Goal: Transaction & Acquisition: Purchase product/service

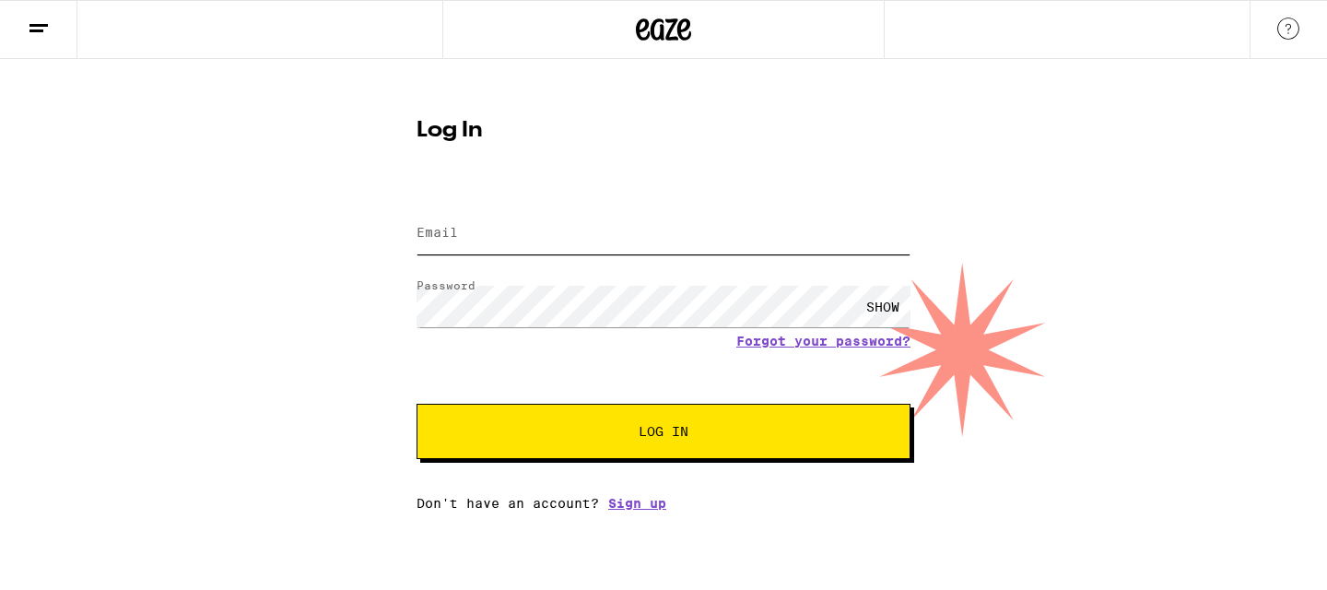
click at [610, 242] on input "Email" at bounding box center [664, 233] width 494 height 41
click at [645, 452] on button "Log In" at bounding box center [664, 431] width 494 height 55
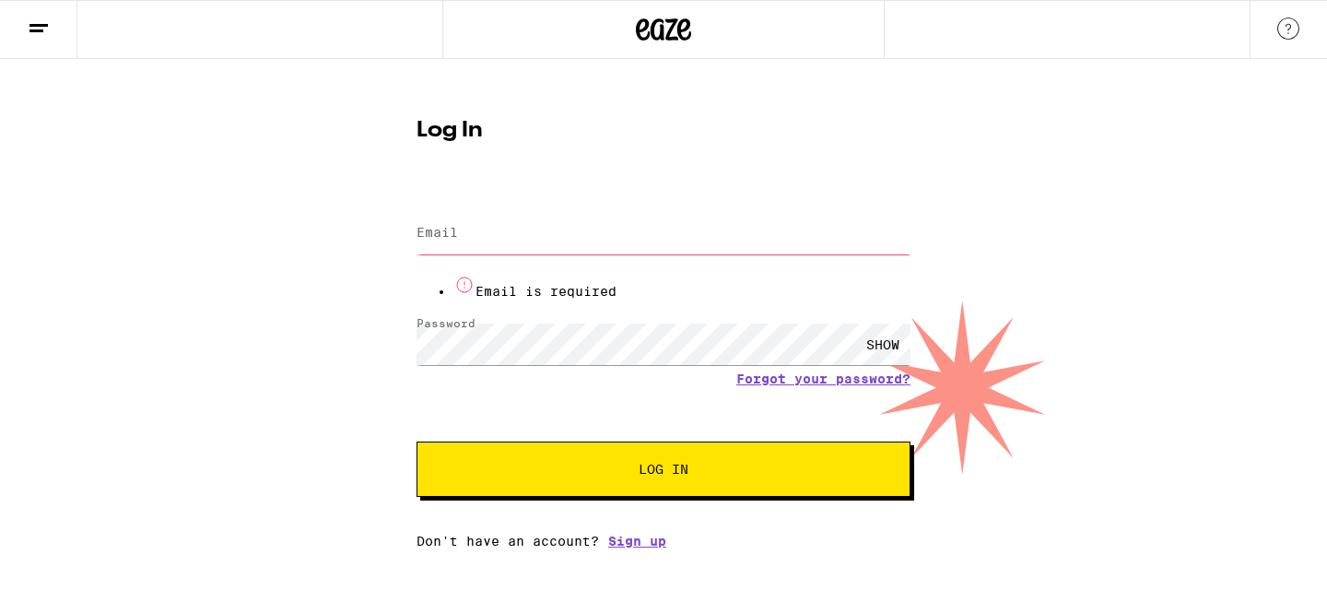
click at [572, 234] on input "Email" at bounding box center [664, 233] width 494 height 41
type input "[EMAIL_ADDRESS][DOMAIN_NAME]"
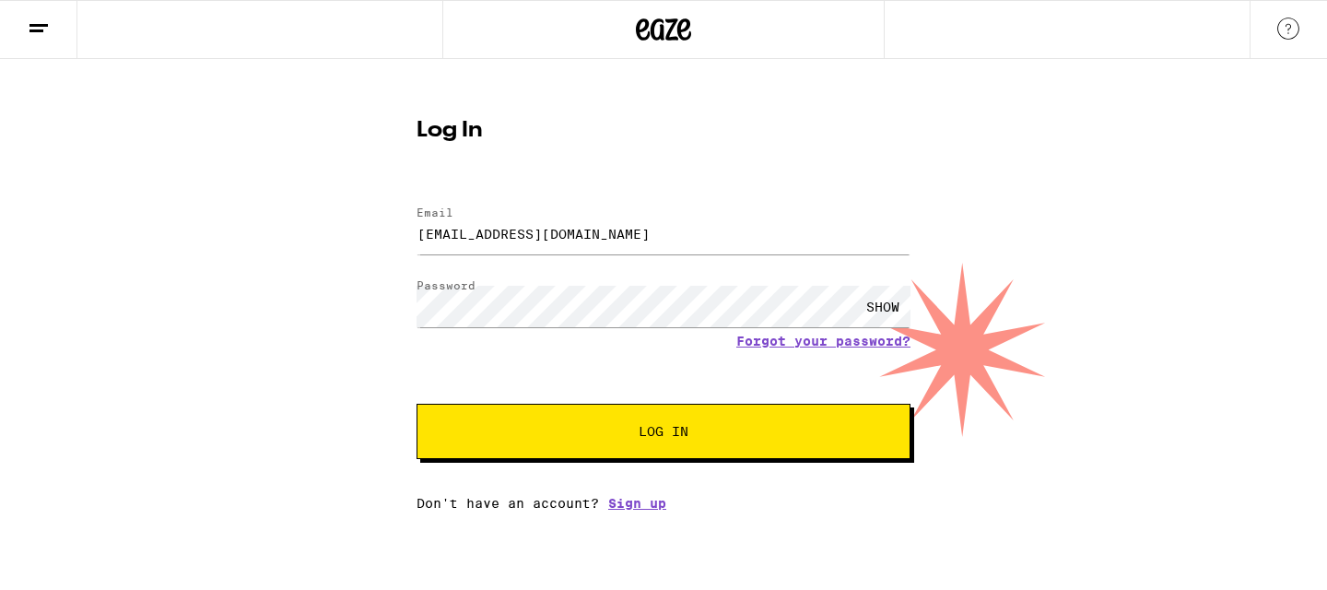
click at [611, 435] on span "Log In" at bounding box center [663, 431] width 345 height 13
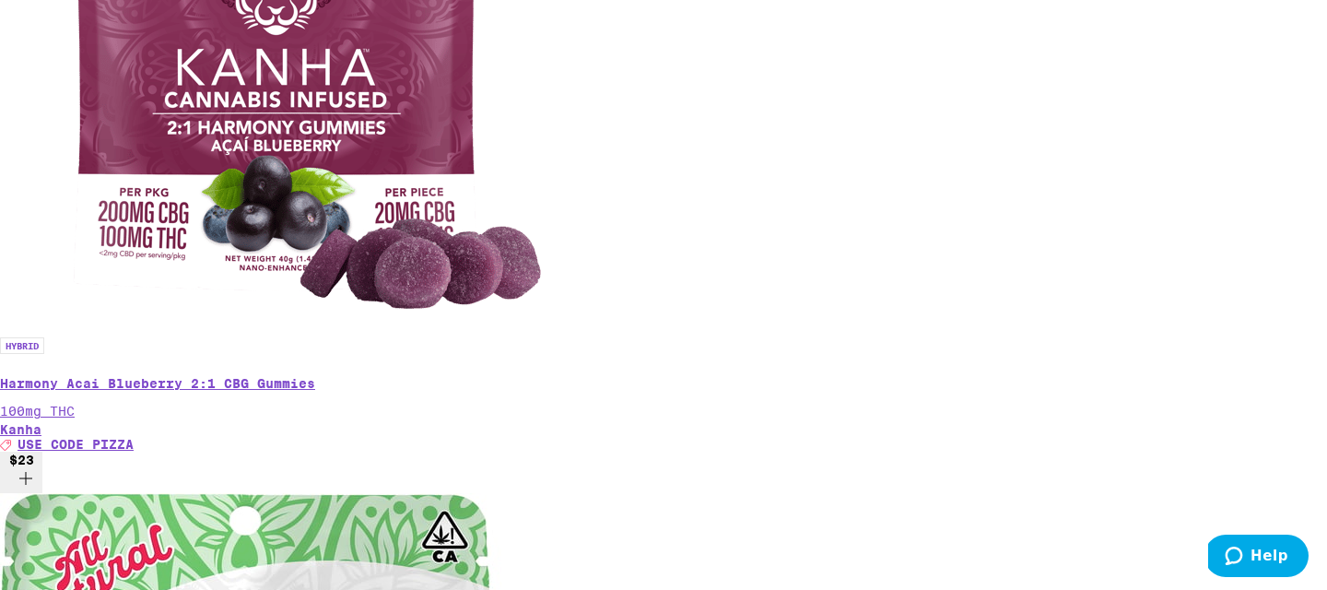
scroll to position [0, 4406]
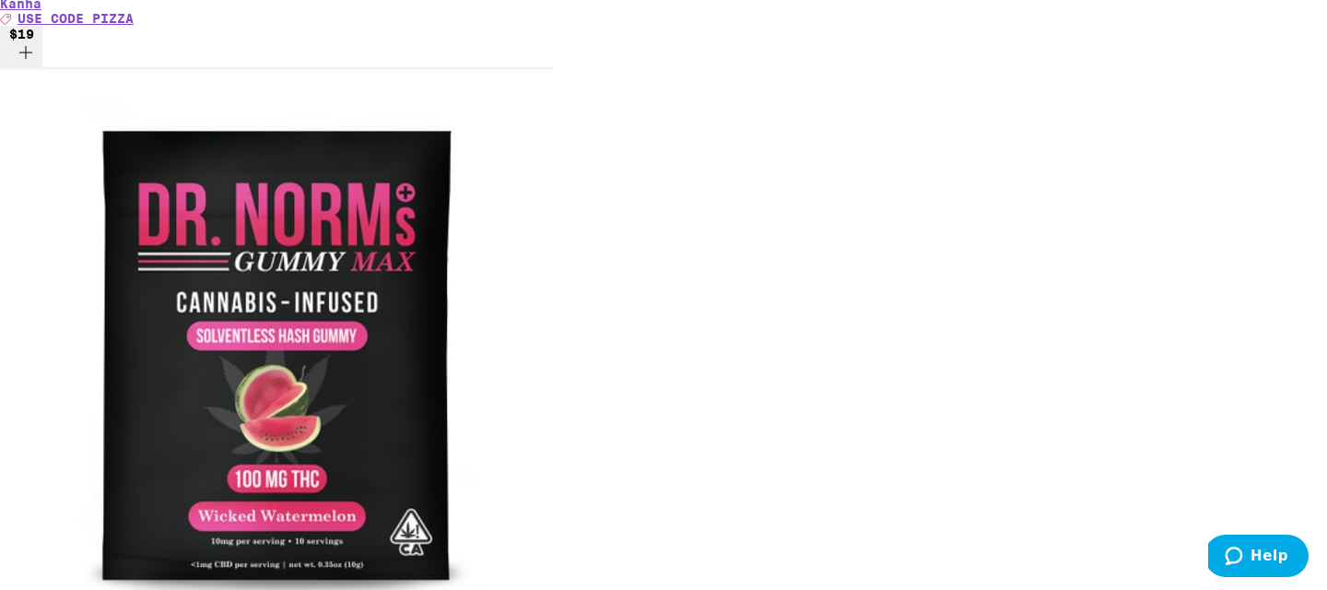
scroll to position [6946, 0]
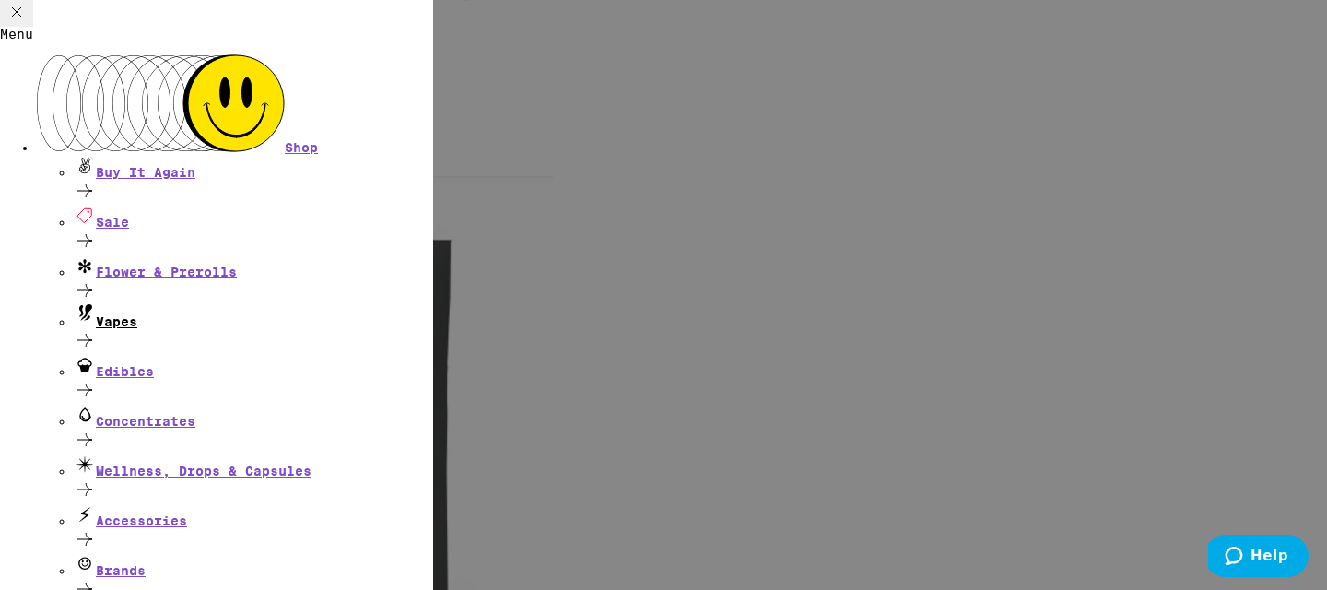
click at [159, 304] on div "Vapes" at bounding box center [253, 316] width 359 height 25
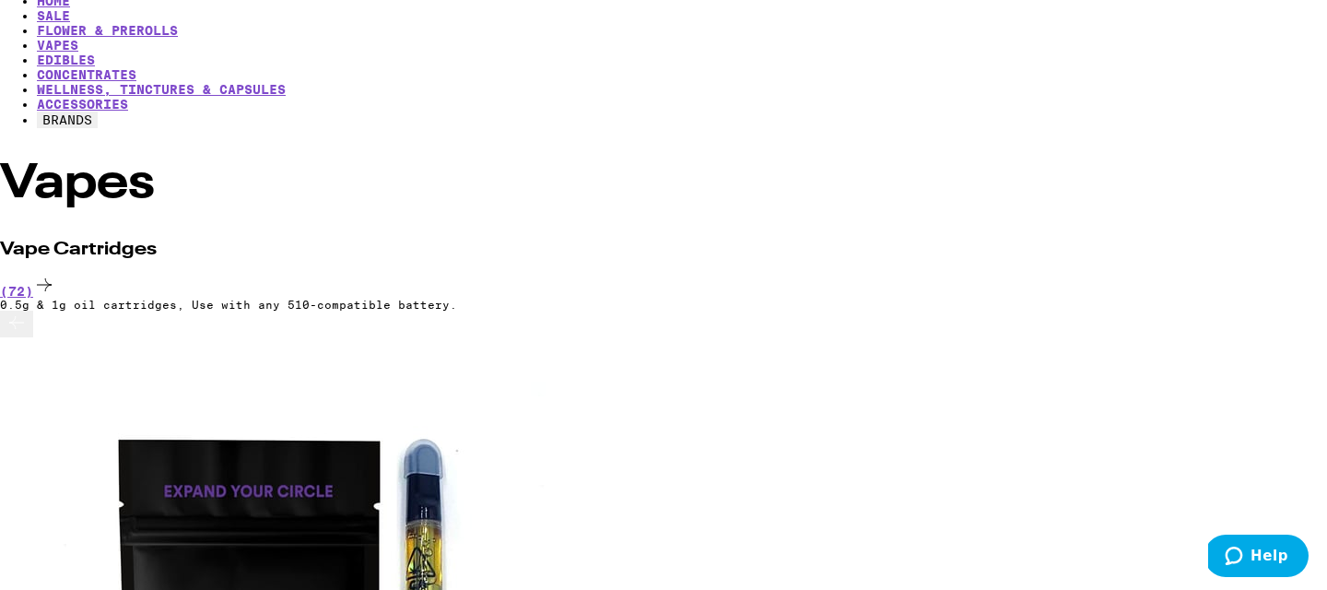
scroll to position [0, 5554]
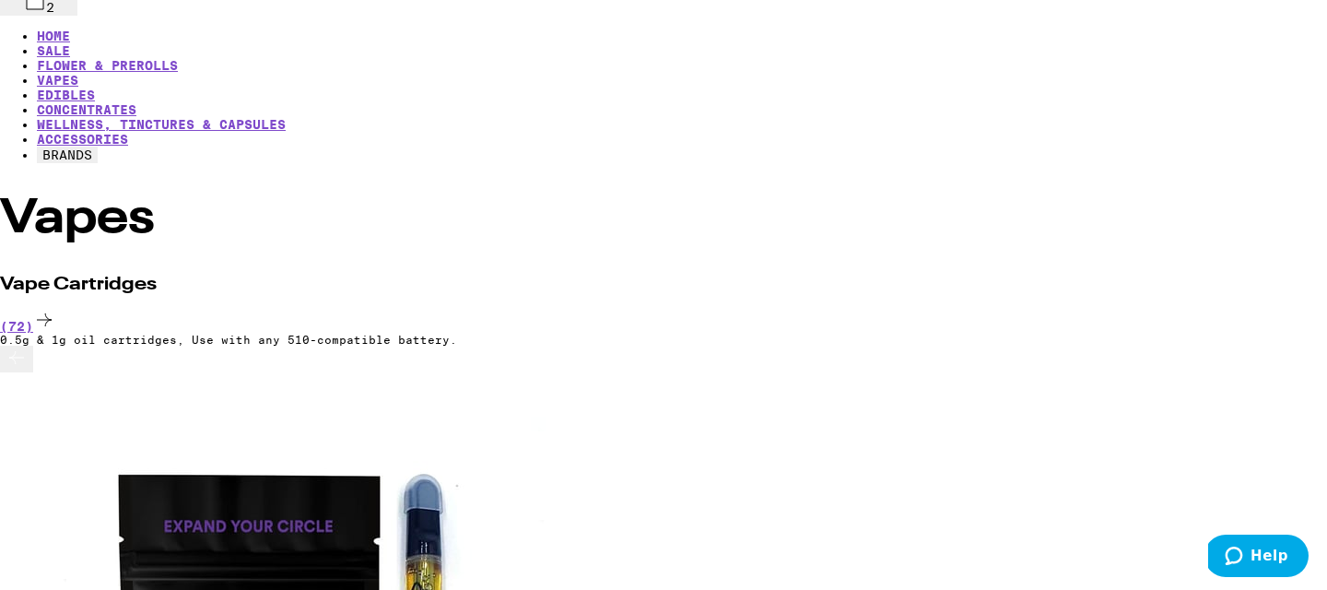
scroll to position [142, 0]
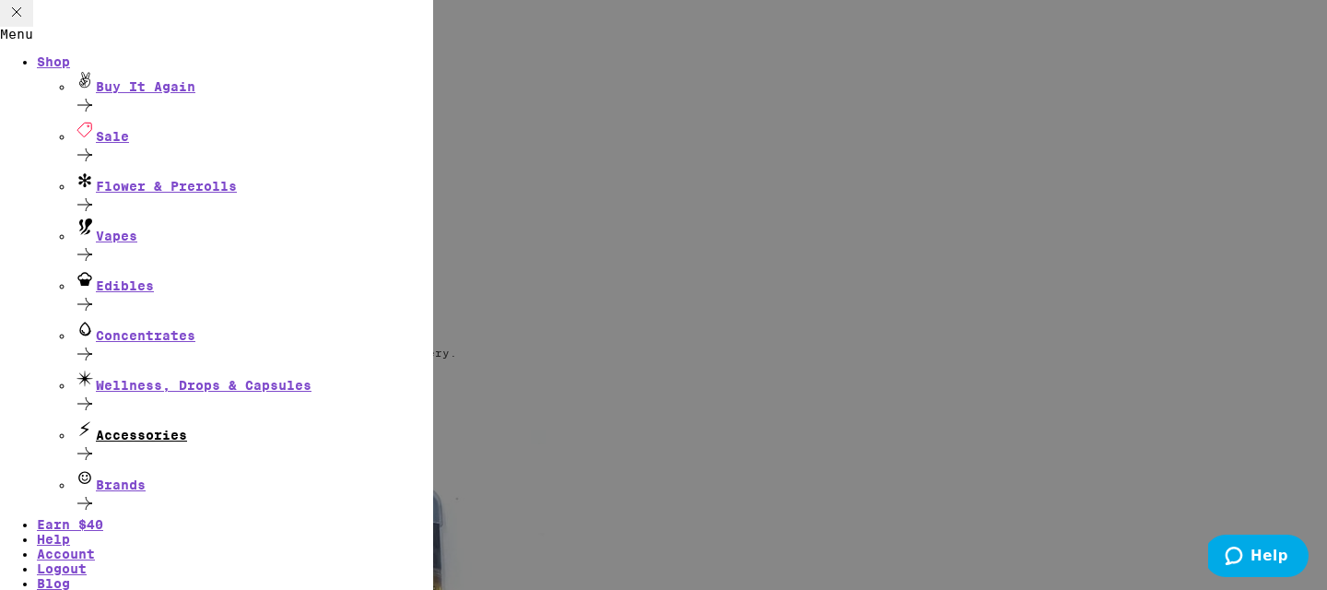
click at [223, 418] on div "Accessories" at bounding box center [253, 443] width 359 height 50
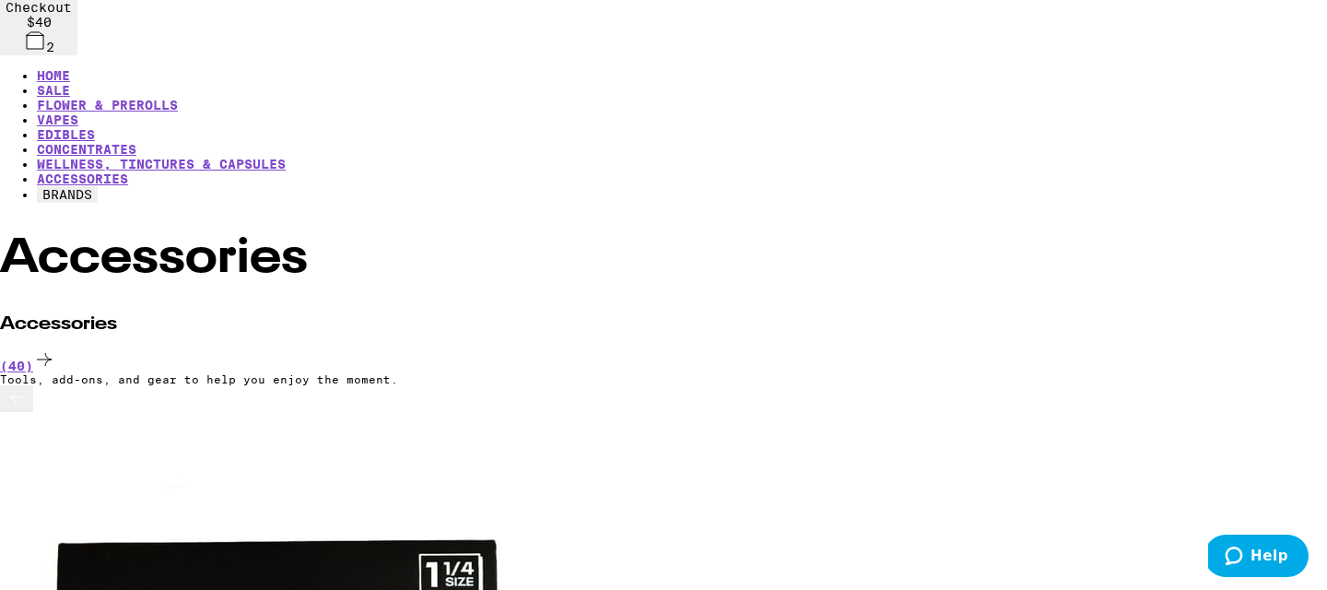
scroll to position [0, 6133]
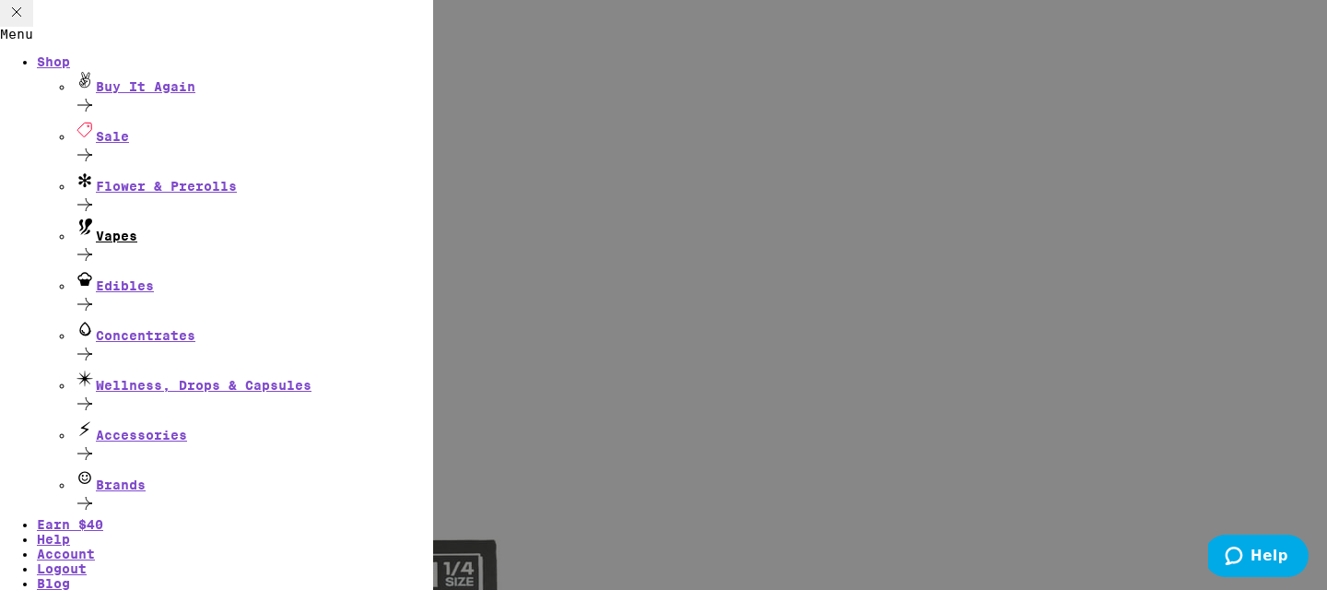
click at [182, 234] on div "Vapes" at bounding box center [253, 243] width 359 height 50
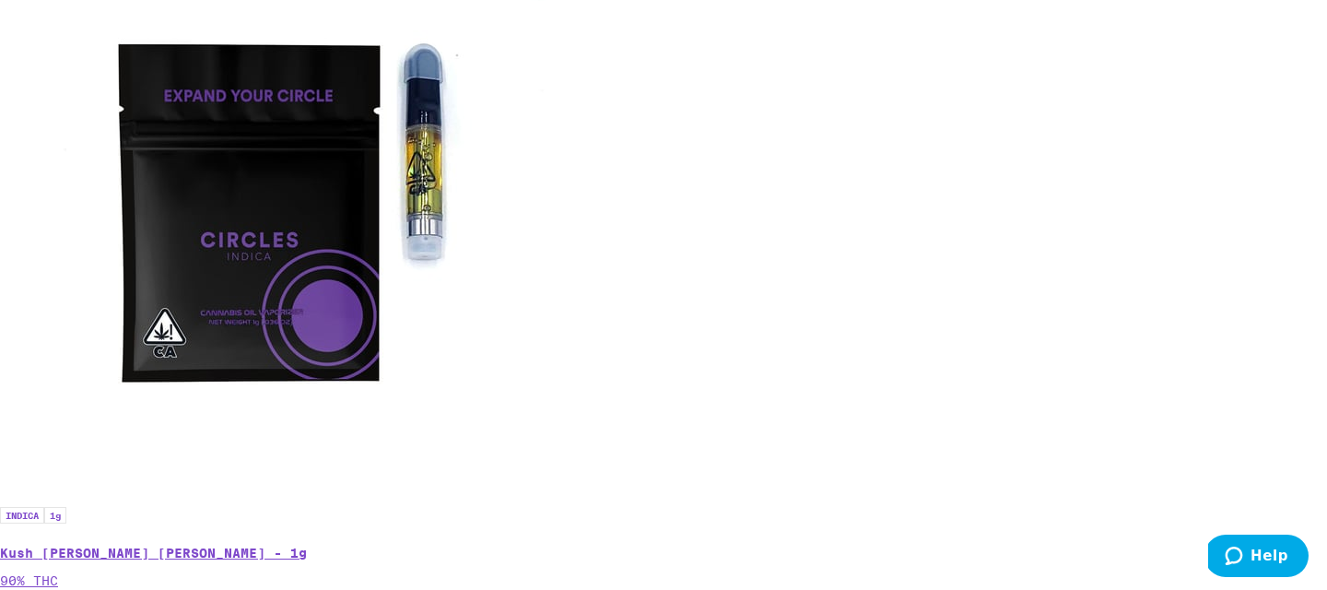
scroll to position [589, 0]
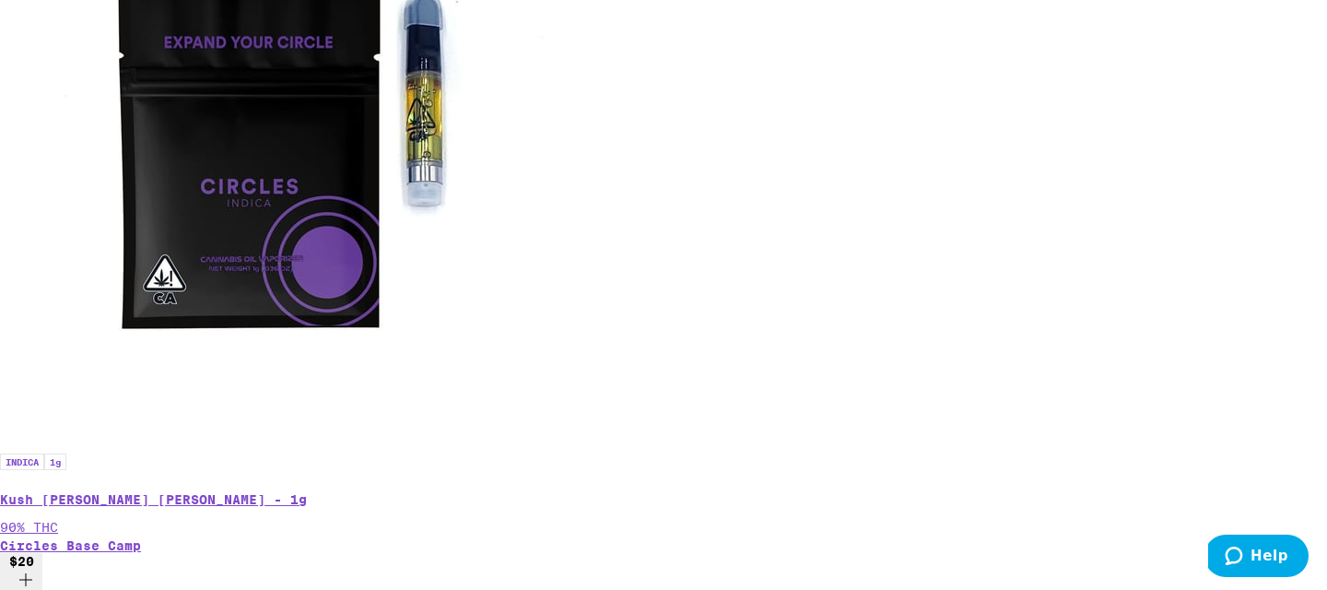
scroll to position [648, 0]
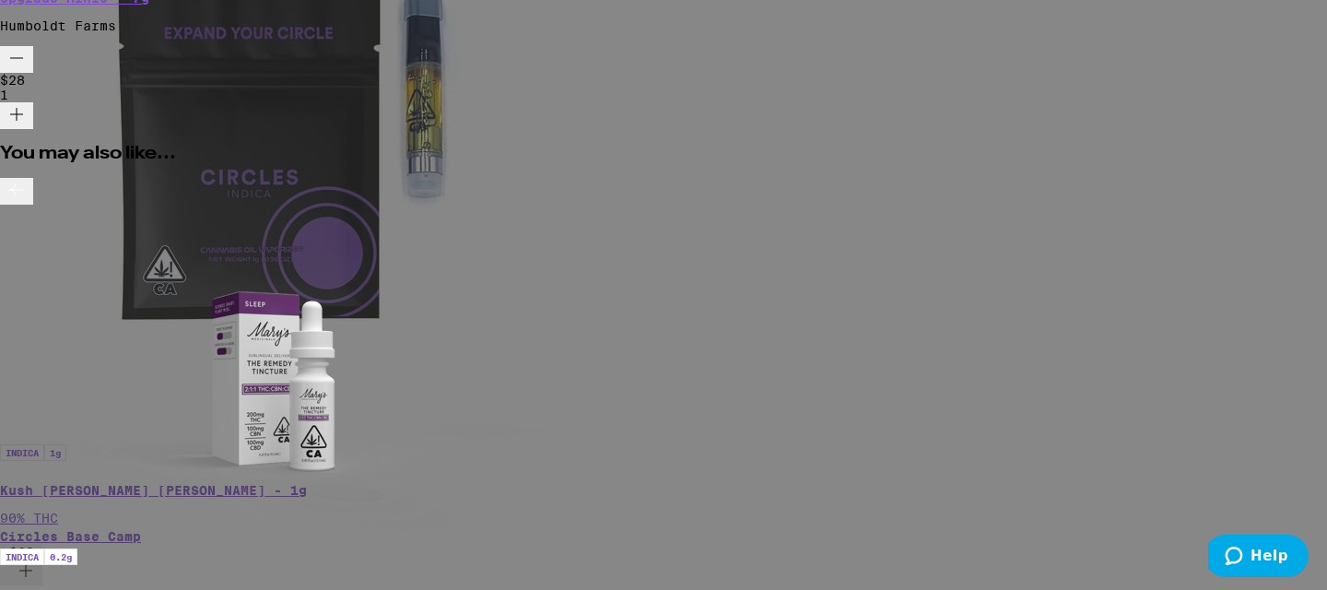
scroll to position [100, 0]
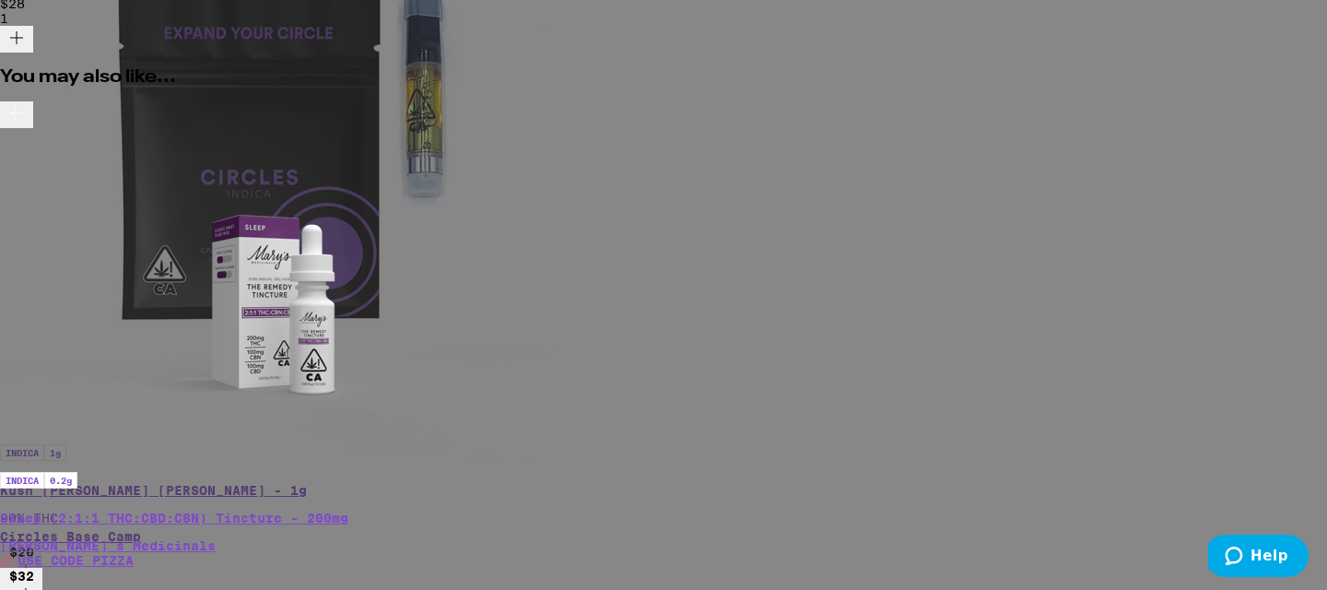
scroll to position [484, 0]
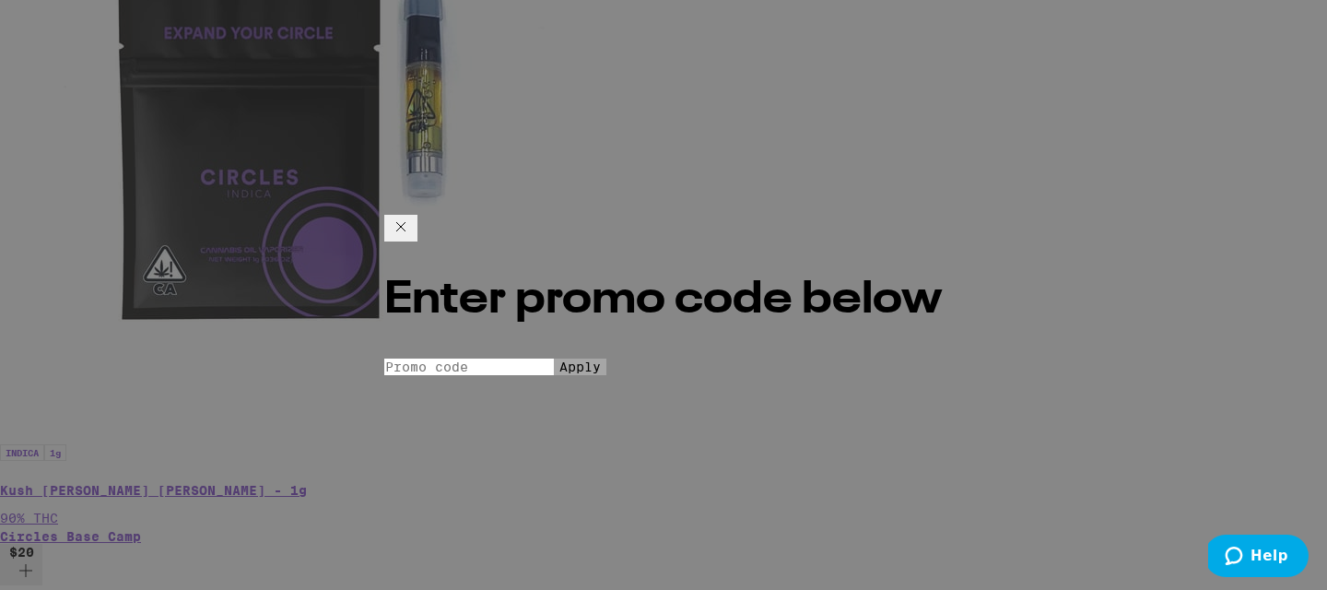
click at [548, 359] on input "Promo Code" at bounding box center [469, 367] width 170 height 17
click at [412, 216] on icon at bounding box center [401, 227] width 22 height 22
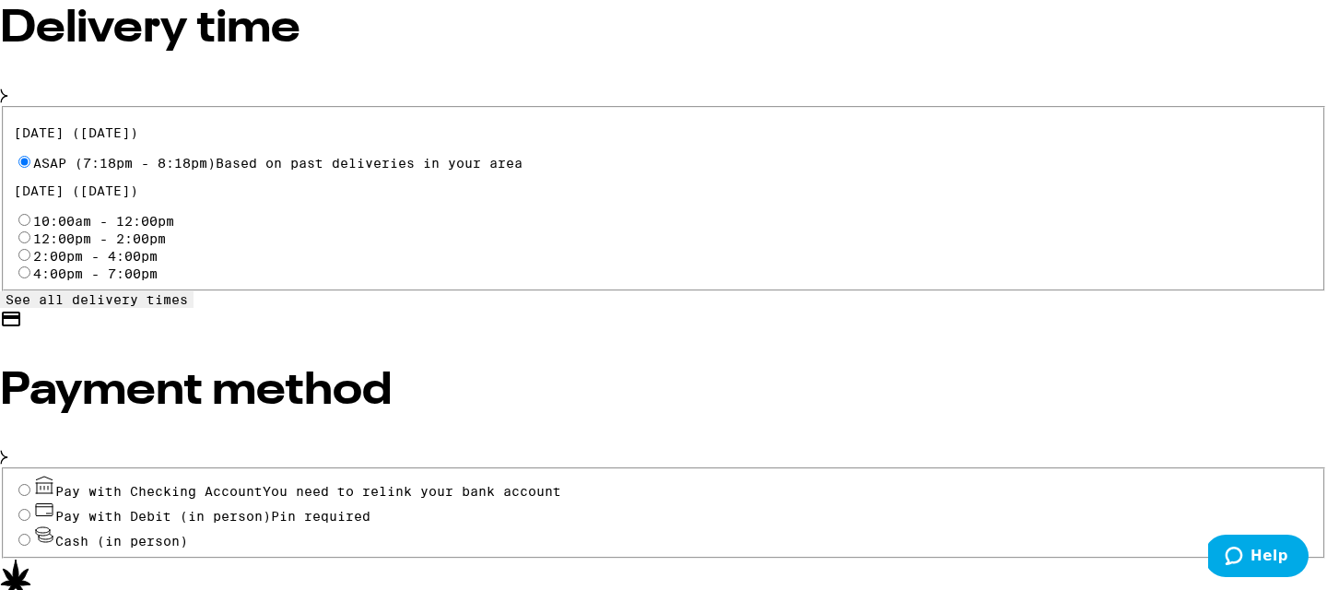
scroll to position [728, 0]
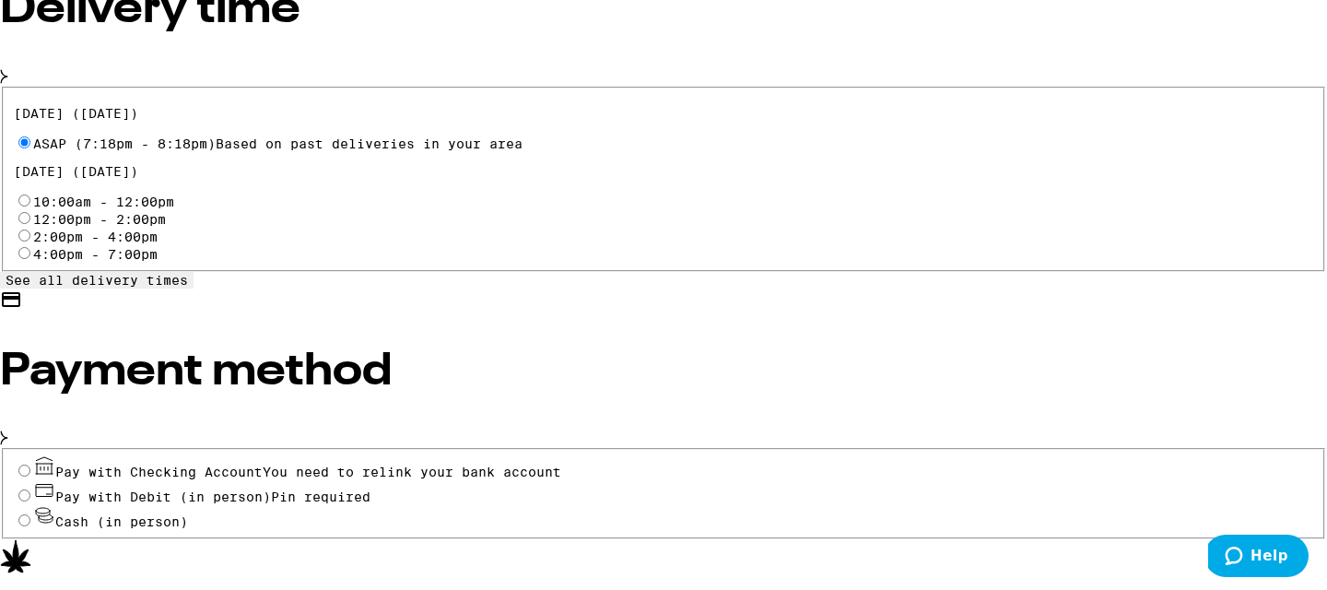
click at [30, 489] on input "Pay with Debit (in person) Pin required" at bounding box center [24, 495] width 12 height 12
radio input "true"
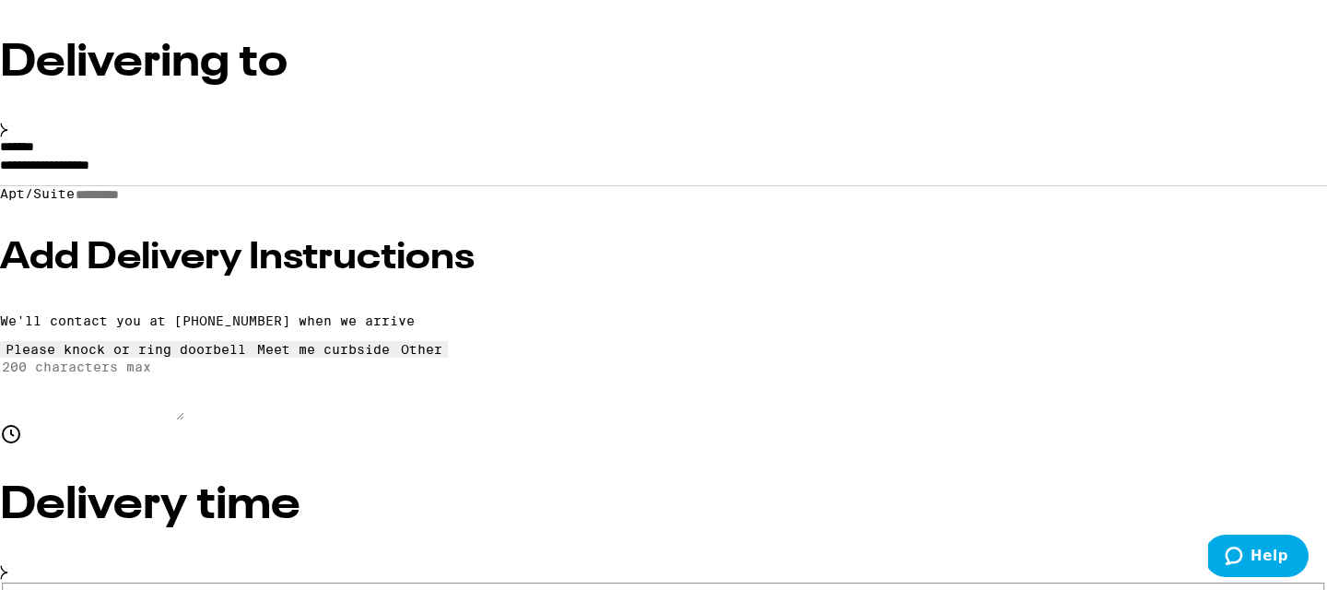
scroll to position [229, 0]
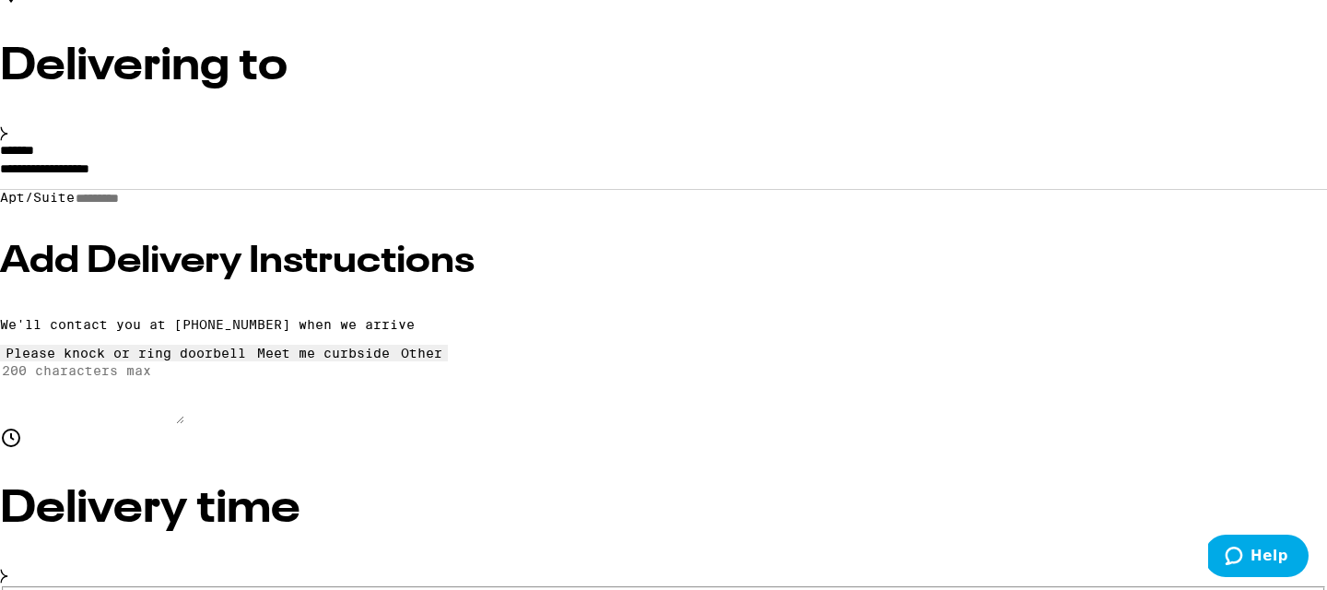
click at [322, 189] on input "**********" at bounding box center [663, 173] width 1327 height 31
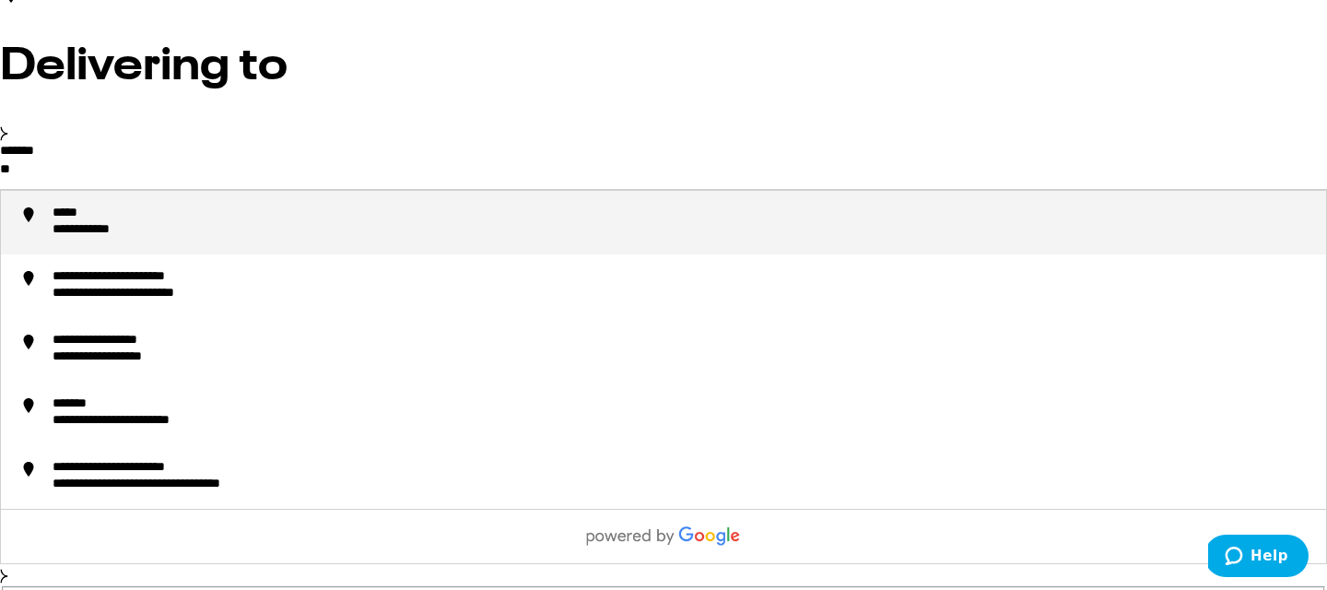
type input "*"
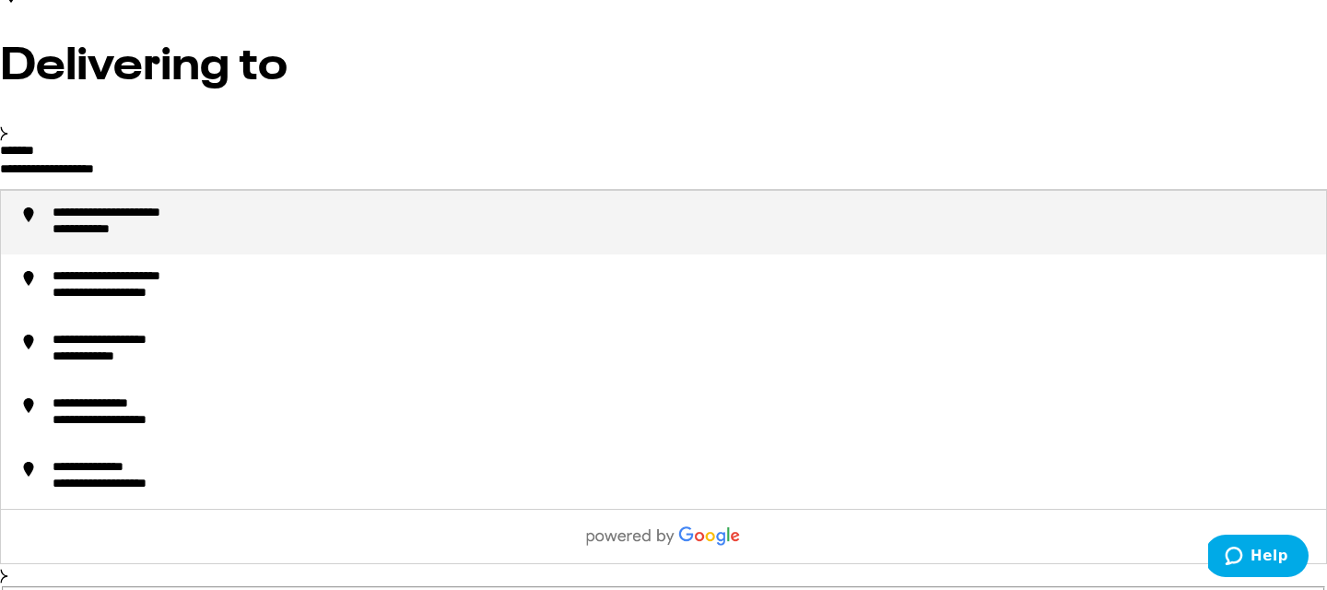
click at [244, 223] on div "**********" at bounding box center [149, 215] width 192 height 18
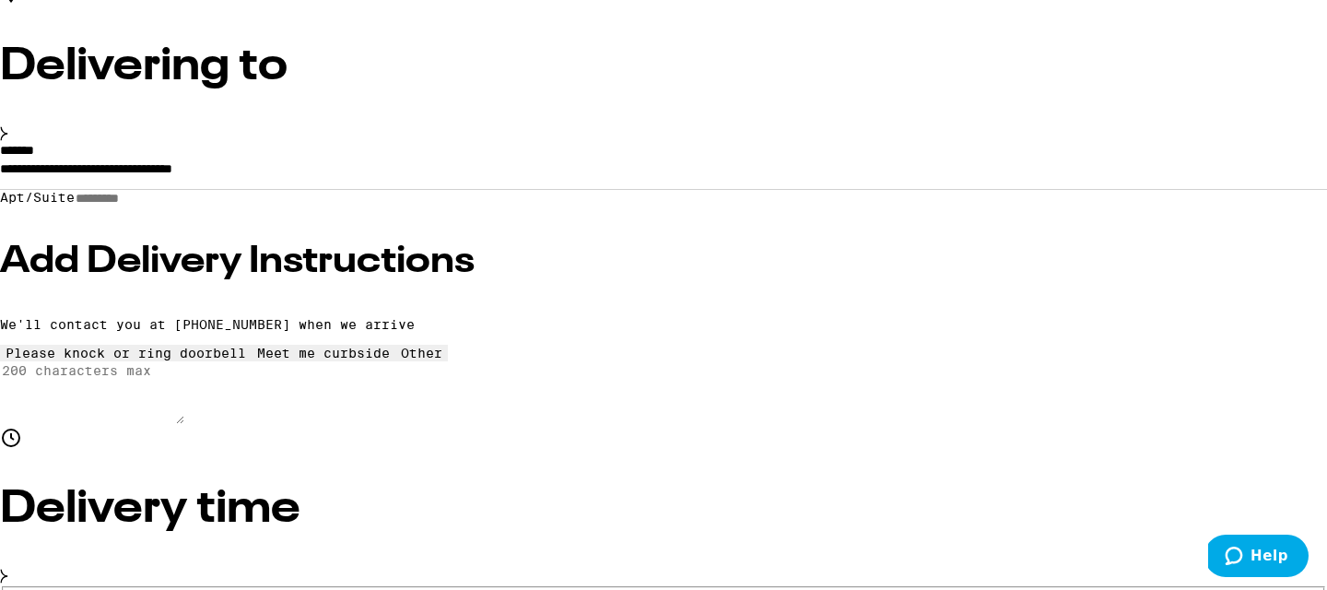
type input "**********"
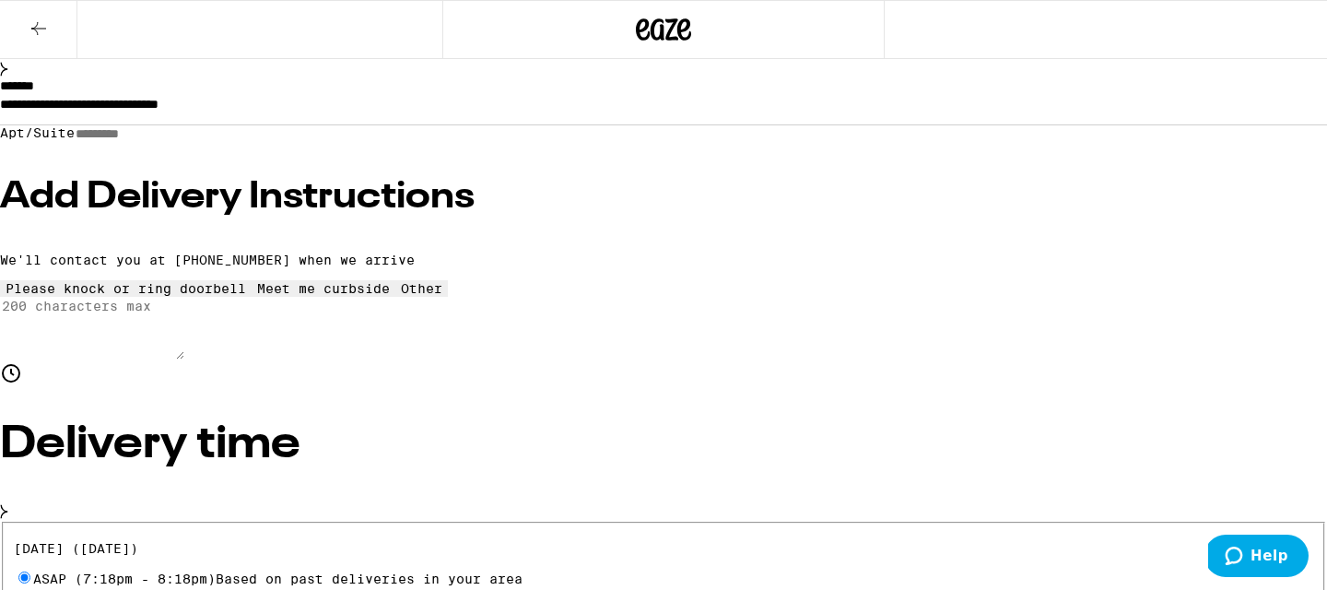
scroll to position [205, 0]
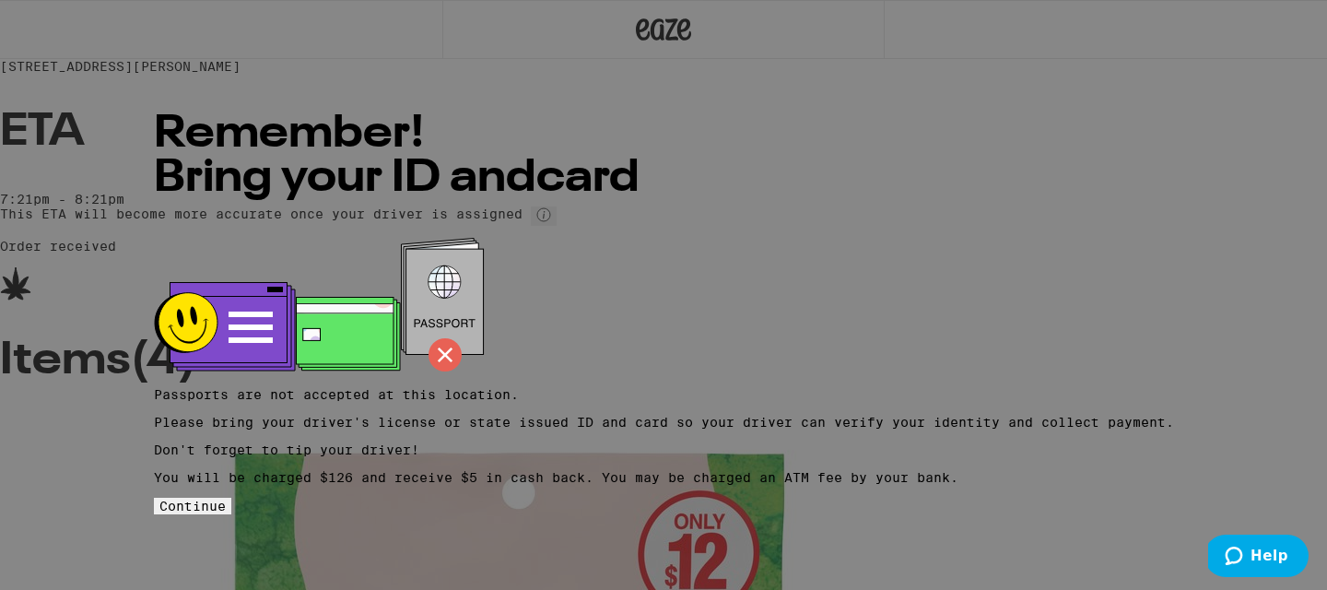
scroll to position [32, 0]
click at [226, 513] on span "Continue" at bounding box center [192, 506] width 66 height 15
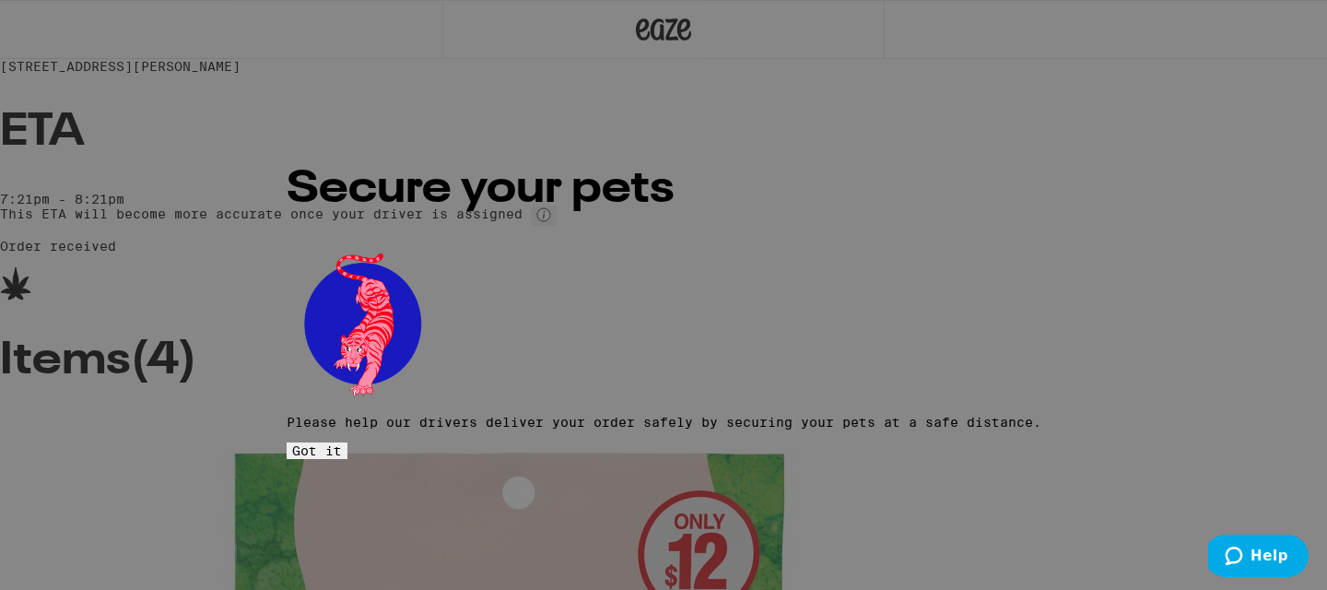
click at [342, 443] on span "Got it" at bounding box center [317, 450] width 50 height 15
